Goal: Information Seeking & Learning: Compare options

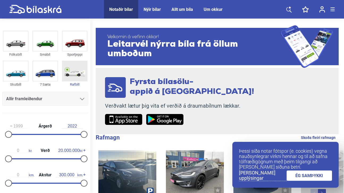
click at [74, 80] on img at bounding box center [74, 71] width 24 height 20
checkbox input "true"
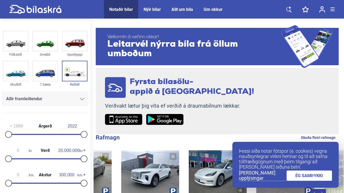
click at [292, 8] on link at bounding box center [289, 9] width 16 height 19
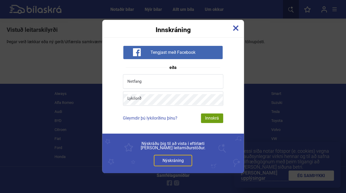
click at [235, 29] on img at bounding box center [235, 28] width 6 height 6
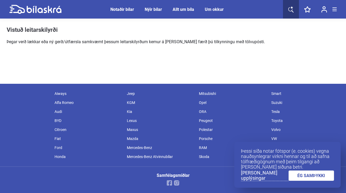
click at [33, 13] on icon at bounding box center [35, 9] width 52 height 9
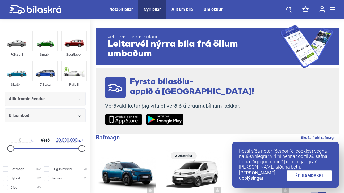
scroll to position [24, 0]
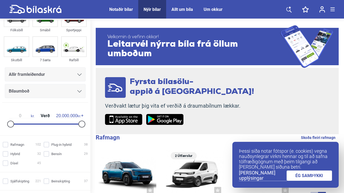
click at [65, 72] on div "Allir framleiðendur" at bounding box center [45, 74] width 73 height 7
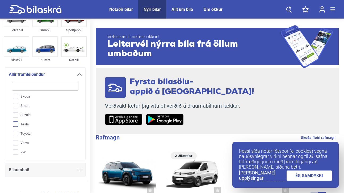
scroll to position [215, 0]
click at [15, 124] on input "Tesla" at bounding box center [41, 124] width 67 height 9
checkbox input "true"
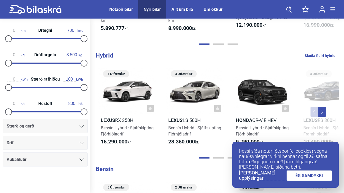
scroll to position [222, 0]
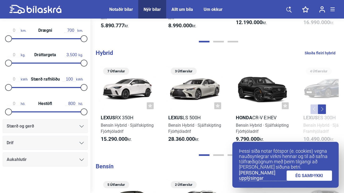
click at [302, 171] on link "ÉG SAMÞYKKI" at bounding box center [309, 176] width 46 height 10
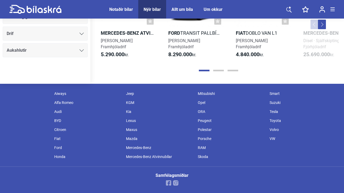
scroll to position [534, 0]
click at [272, 114] on div "Tesla" at bounding box center [303, 111] width 72 height 9
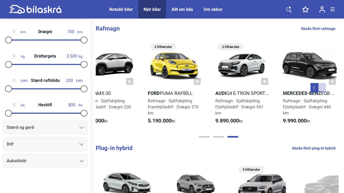
click at [121, 16] on span "Notaðir bílar" at bounding box center [121, 9] width 34 height 19
click at [121, 9] on div "Notaðir bílar" at bounding box center [121, 9] width 24 height 5
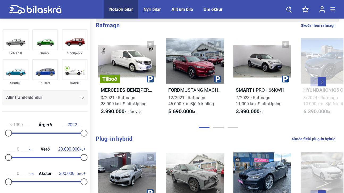
click at [54, 103] on div "Allir framleiðendur" at bounding box center [45, 98] width 86 height 14
click at [74, 98] on div "Allir framleiðendur" at bounding box center [45, 97] width 78 height 7
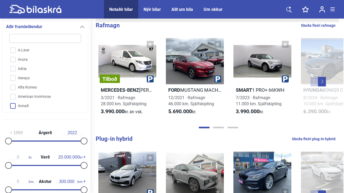
click at [17, 105] on input "Annað" at bounding box center [42, 106] width 72 height 9
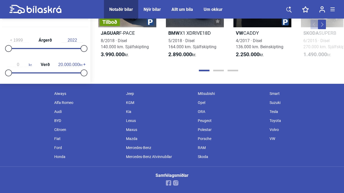
click at [278, 111] on div "Tesla" at bounding box center [303, 111] width 72 height 9
checkbox input "false"
